Goal: Information Seeking & Learning: Learn about a topic

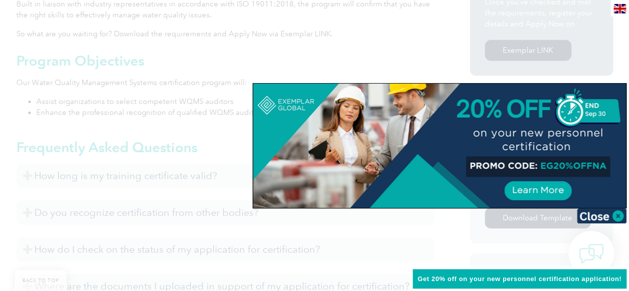
scroll to position [380, 0]
click at [617, 216] on img at bounding box center [602, 215] width 50 height 15
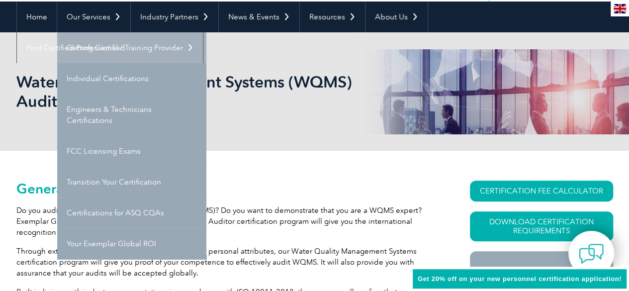
scroll to position [93, 0]
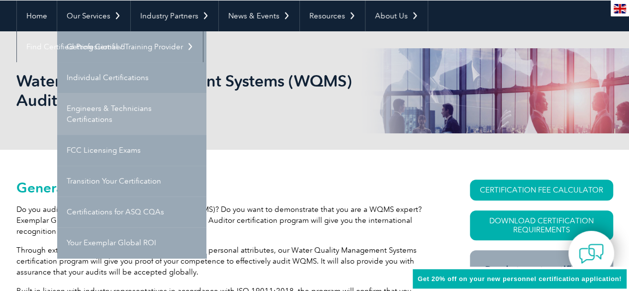
click at [148, 125] on link "Engineers & Technicians Certifications" at bounding box center [131, 114] width 149 height 42
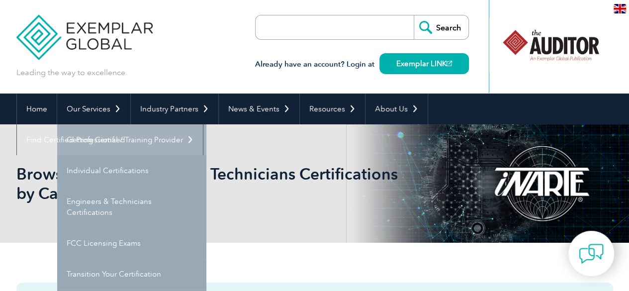
click at [114, 144] on link "Getting Certified" at bounding box center [131, 139] width 149 height 31
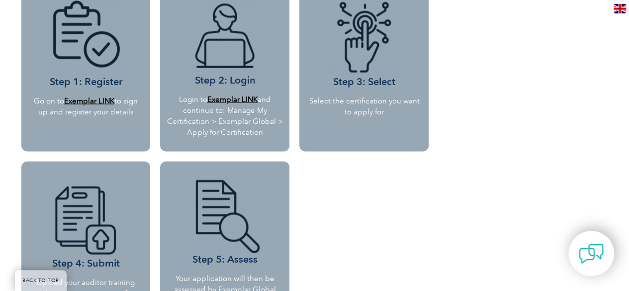
scroll to position [936, 0]
